Goal: Task Accomplishment & Management: Use online tool/utility

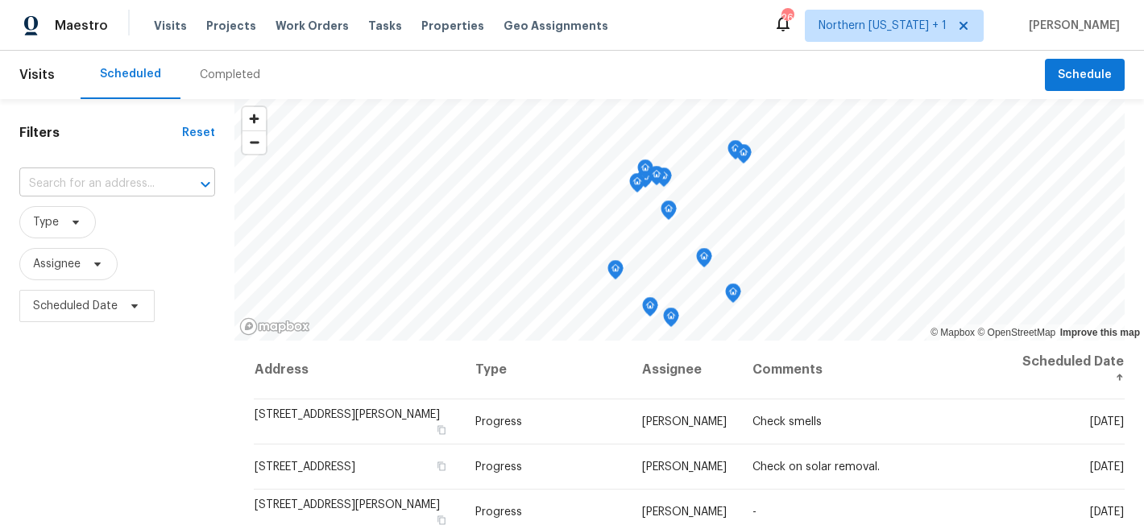
click at [114, 185] on input "text" at bounding box center [94, 184] width 151 height 25
type input "1807"
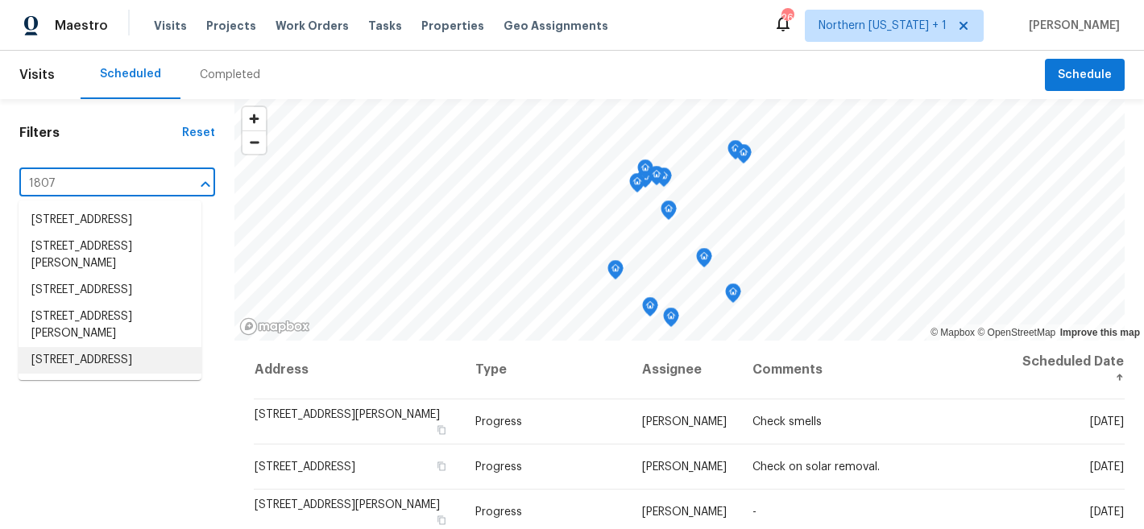
click at [114, 374] on li "1807 Queens Dr, Longmont, CO 80501" at bounding box center [110, 360] width 183 height 27
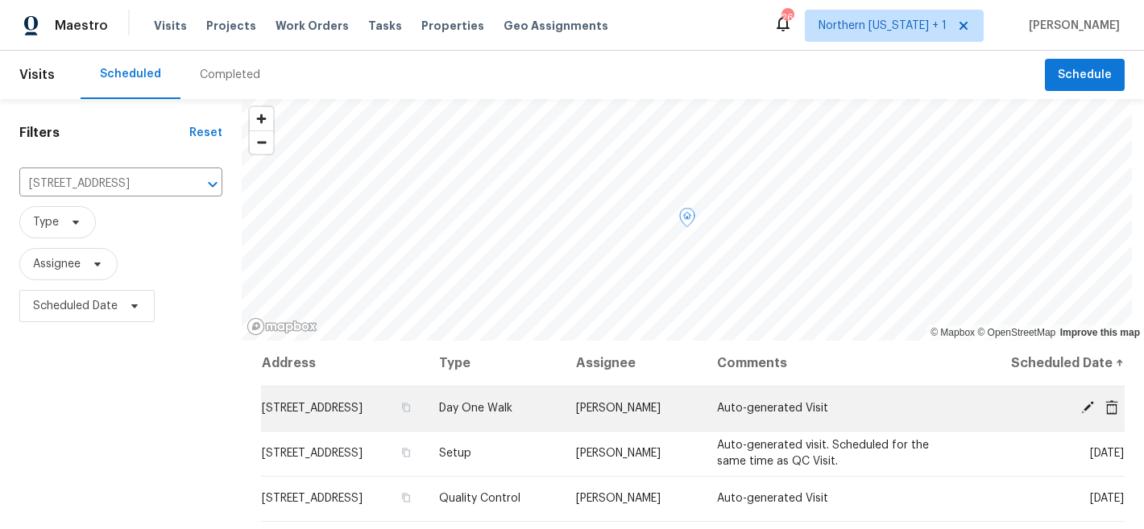
click at [1081, 408] on icon at bounding box center [1087, 407] width 13 height 13
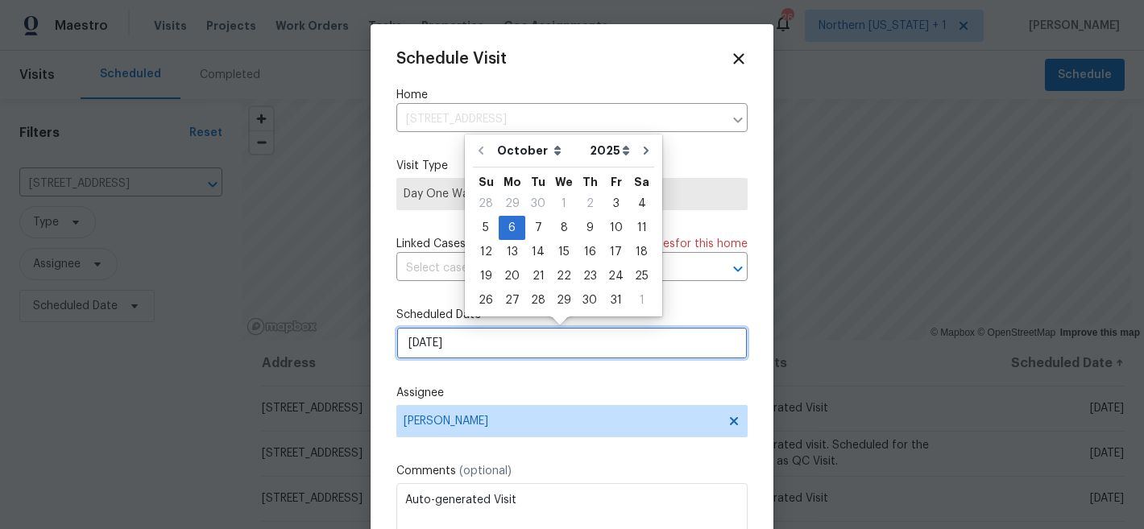
click at [539, 349] on input "10/6/2025" at bounding box center [571, 343] width 351 height 32
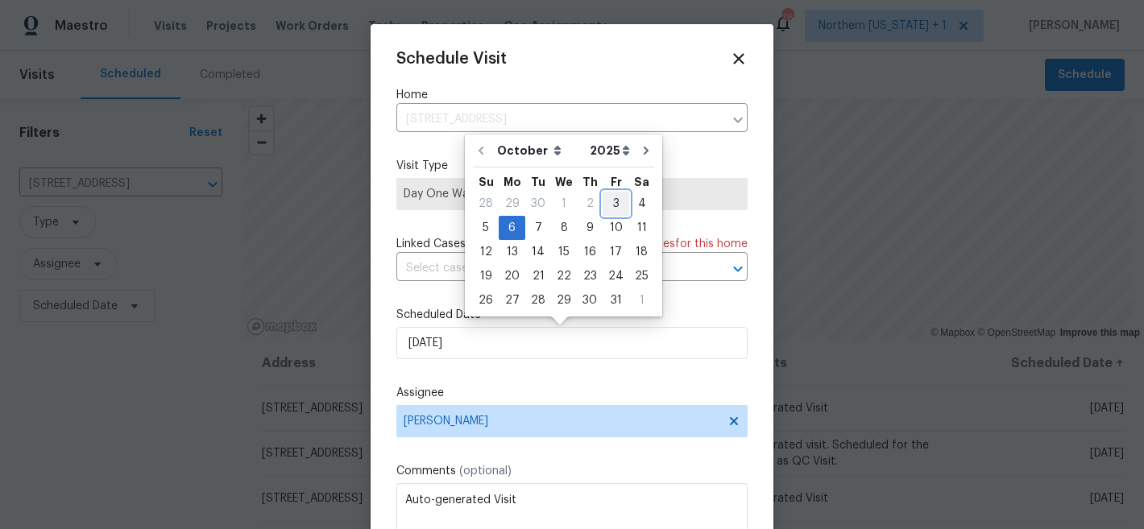
click at [613, 206] on div "3" at bounding box center [615, 204] width 27 height 23
type input "[DATE]"
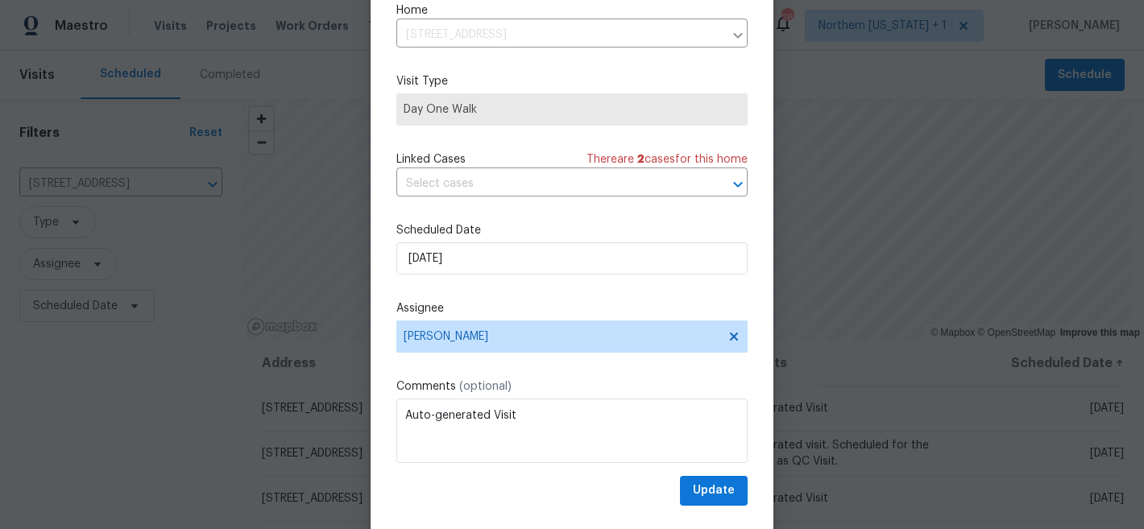
scroll to position [83, 0]
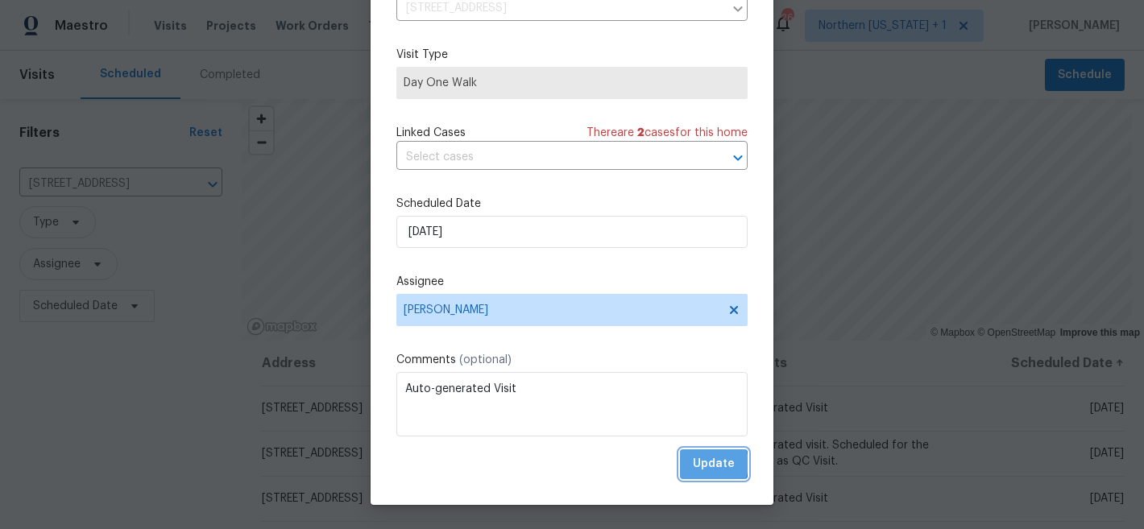
click at [693, 464] on span "Update" at bounding box center [714, 464] width 42 height 20
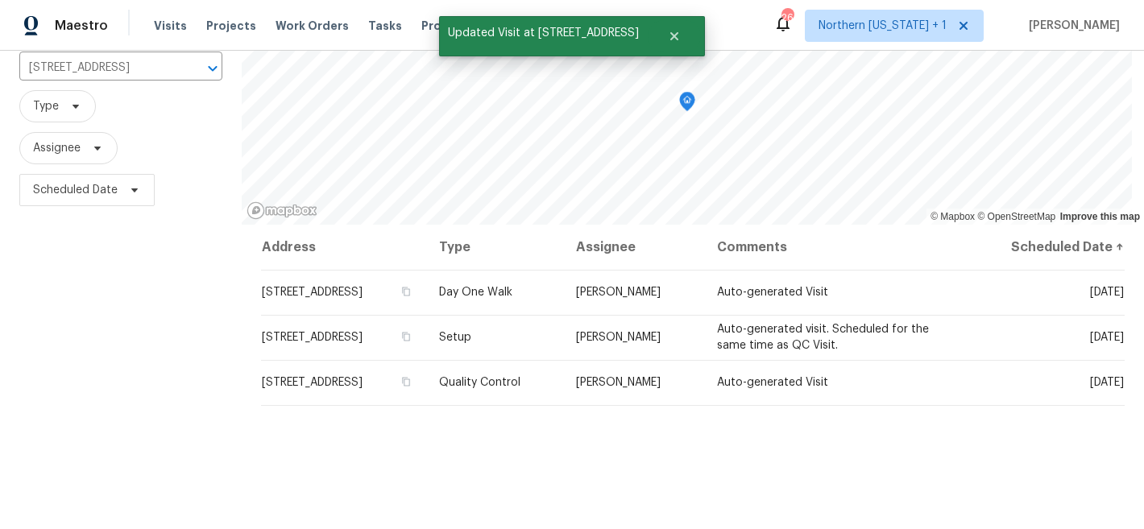
scroll to position [72, 0]
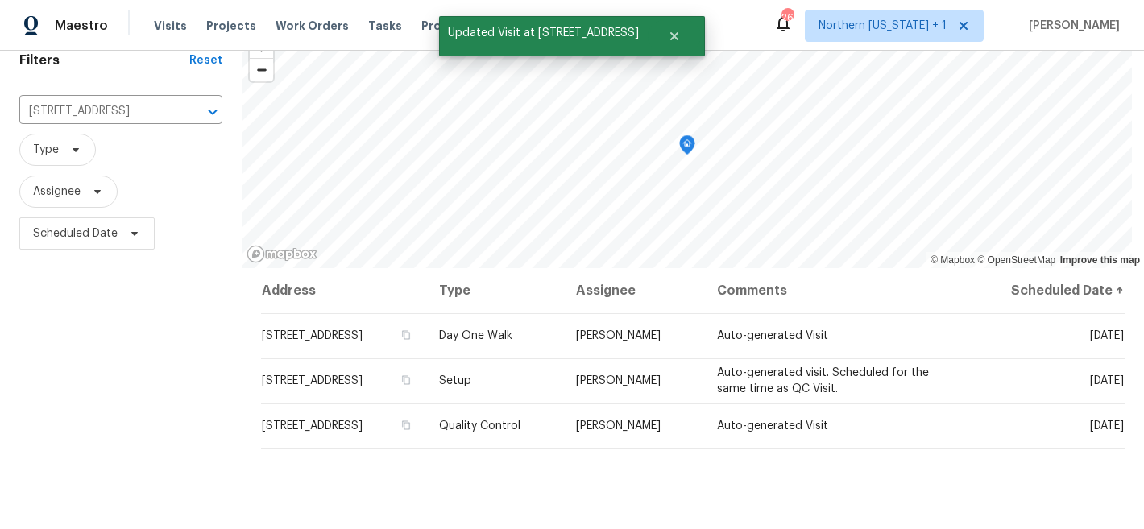
click at [192, 388] on div "Filters Reset 1807 Queens Dr, Longmont, CO 80501 ​ Type Assignee Scheduled Date" at bounding box center [121, 359] width 242 height 665
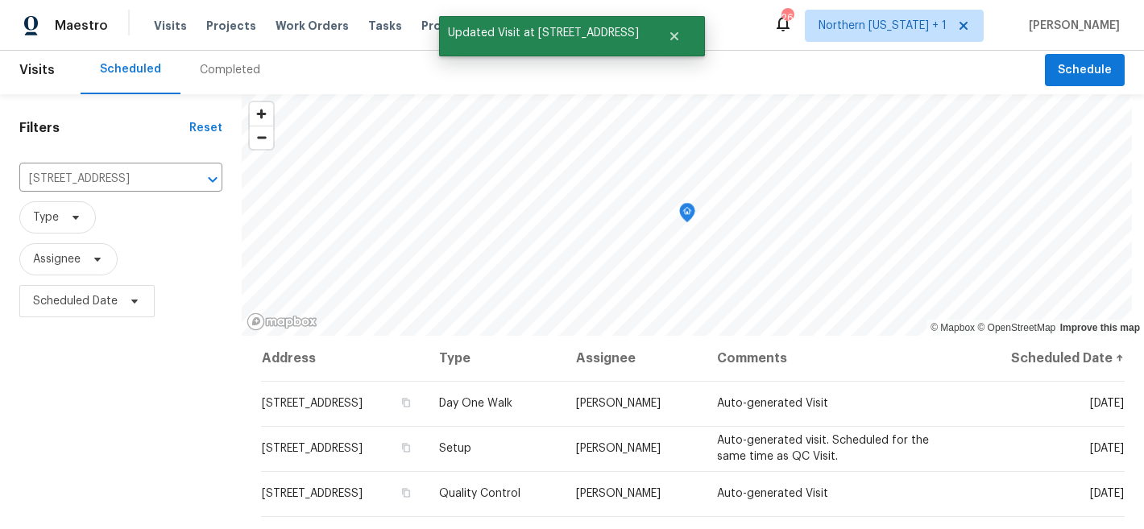
scroll to position [0, 0]
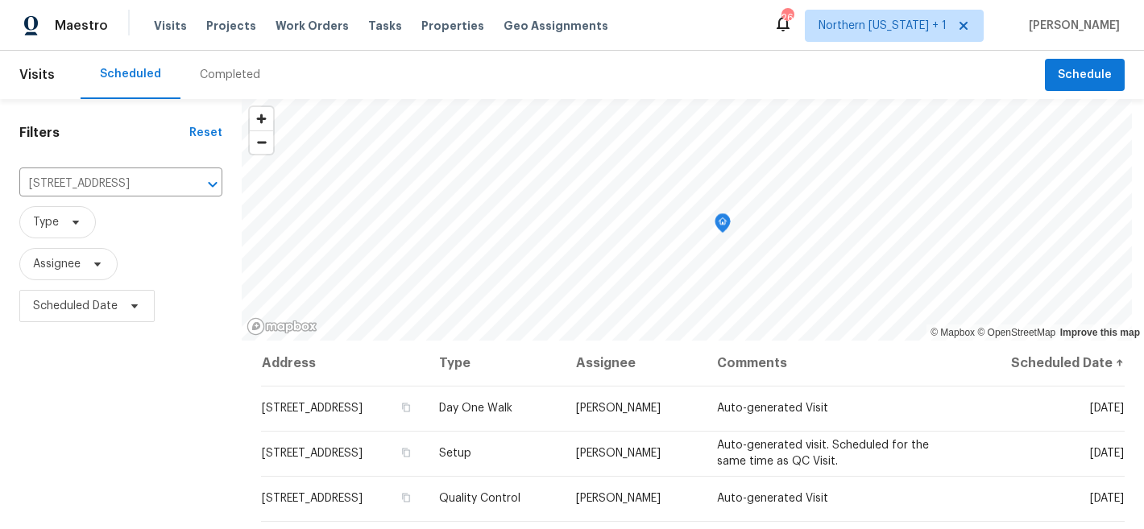
click at [462, 59] on div "Scheduled Completed" at bounding box center [563, 75] width 964 height 48
click at [687, 41] on div "Maestro Visits Projects Work Orders Tasks Properties Geo Assignments 26 Norther…" at bounding box center [572, 25] width 1144 height 51
click at [711, 44] on div "Maestro Visits Projects Work Orders Tasks Properties Geo Assignments 26 Norther…" at bounding box center [572, 25] width 1144 height 51
click at [718, 67] on div "Scheduled Completed" at bounding box center [563, 75] width 964 height 48
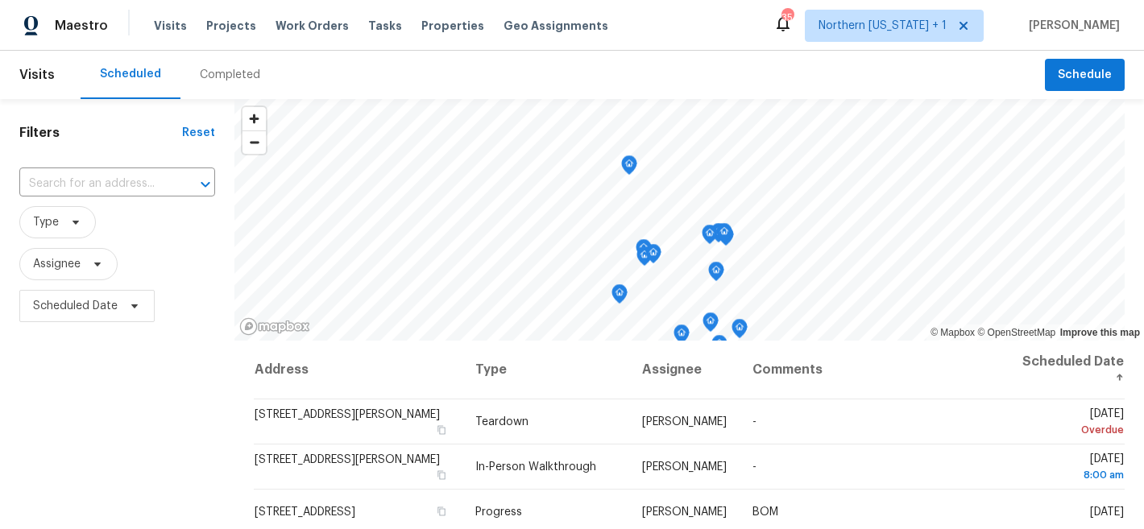
click at [574, 52] on div "Scheduled Completed" at bounding box center [563, 75] width 964 height 48
click at [121, 183] on input "text" at bounding box center [94, 184] width 151 height 25
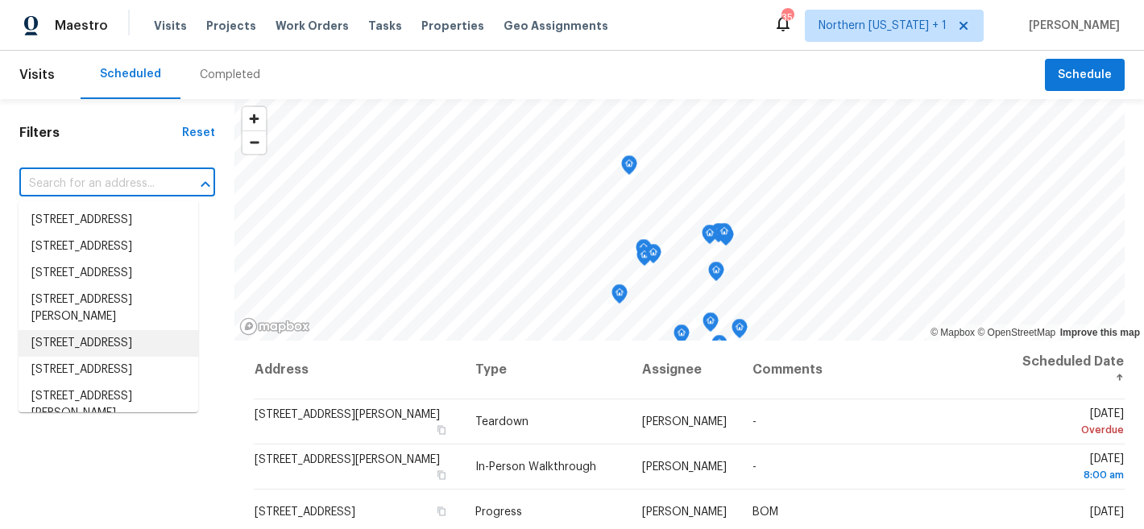
click at [85, 469] on div "Filters Reset ​ Type Assignee Scheduled Date" at bounding box center [117, 431] width 234 height 665
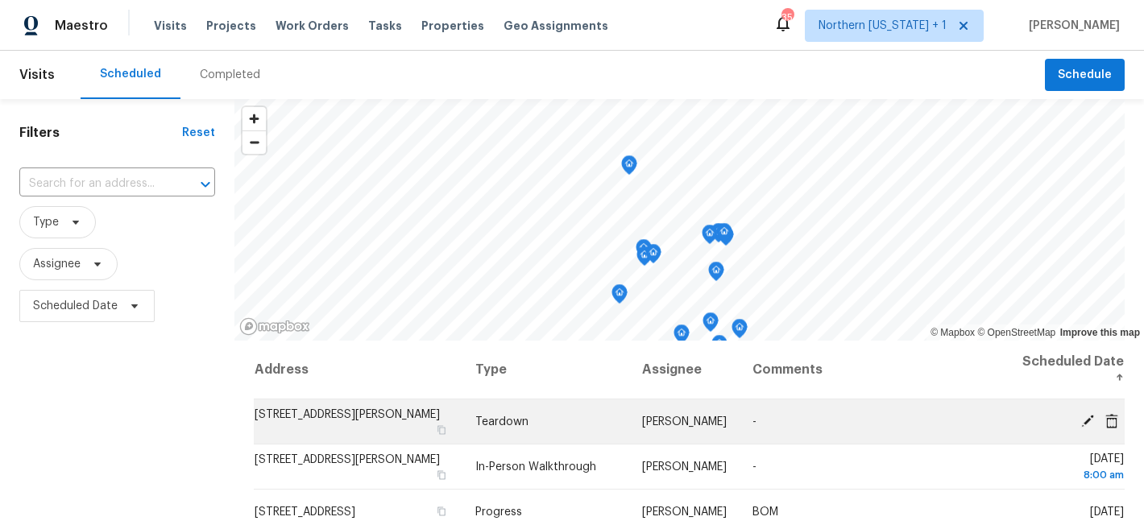
click at [1080, 425] on icon at bounding box center [1087, 420] width 14 height 14
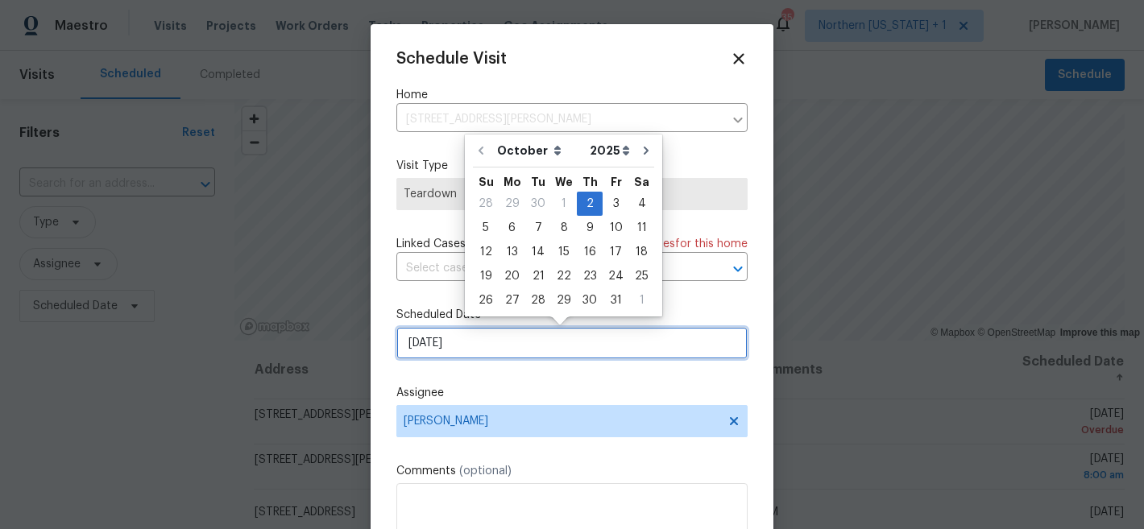
click at [511, 350] on input "[DATE]" at bounding box center [571, 343] width 351 height 32
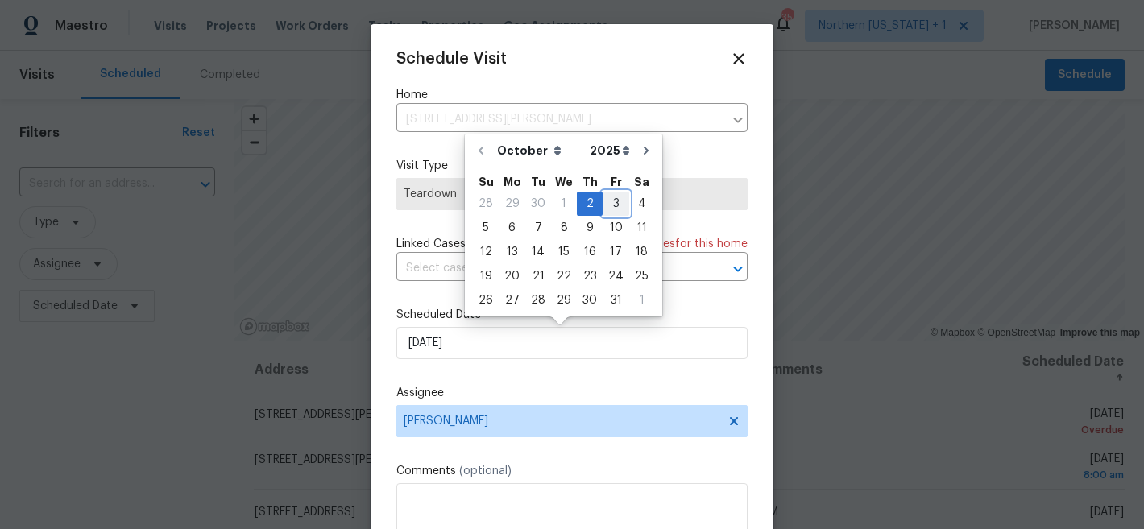
click at [611, 206] on div "3" at bounding box center [615, 204] width 27 height 23
type input "[DATE]"
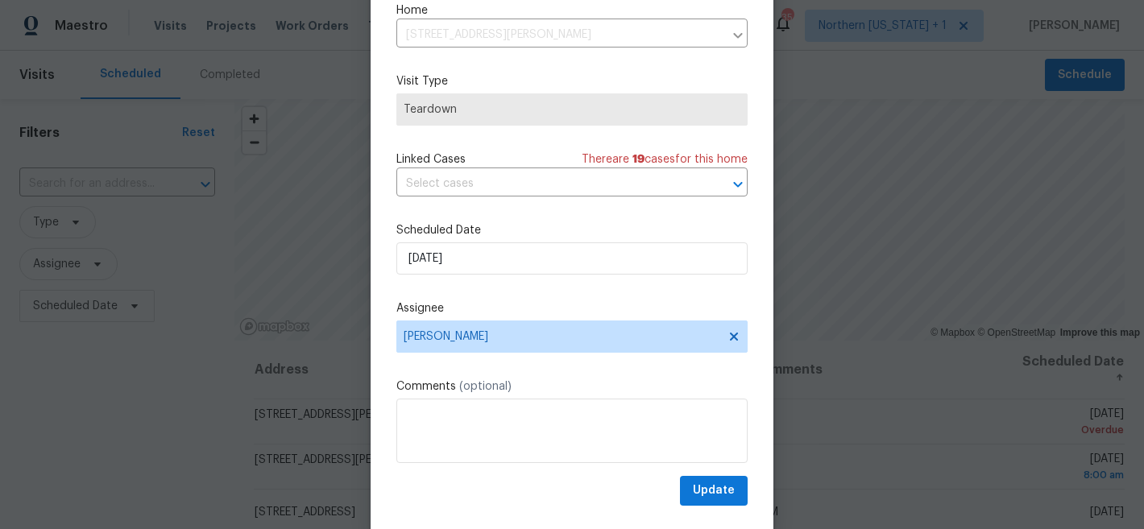
scroll to position [83, 0]
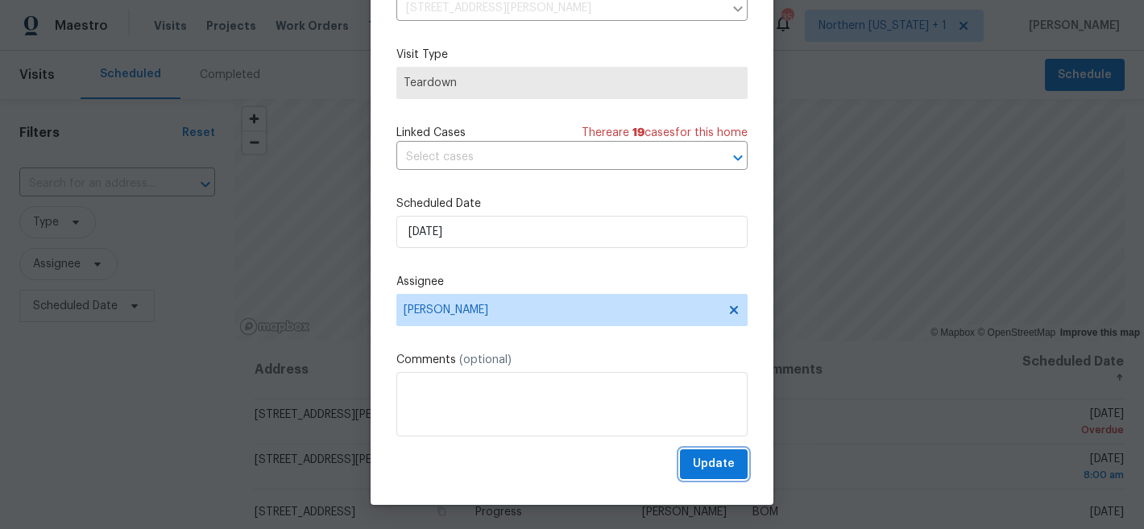
click at [693, 458] on span "Update" at bounding box center [714, 464] width 42 height 20
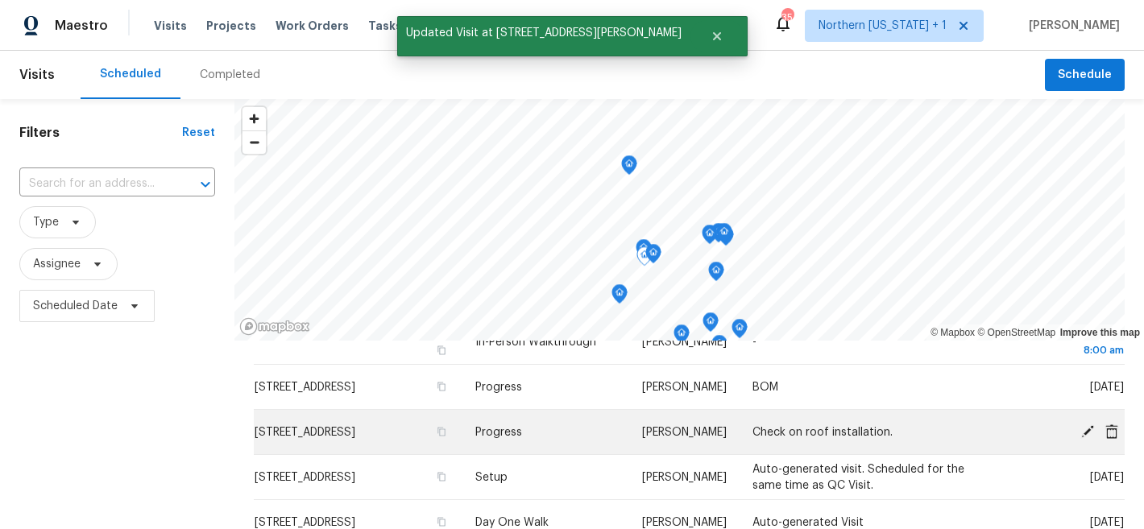
scroll to position [95, 0]
